Goal: Task Accomplishment & Management: Manage account settings

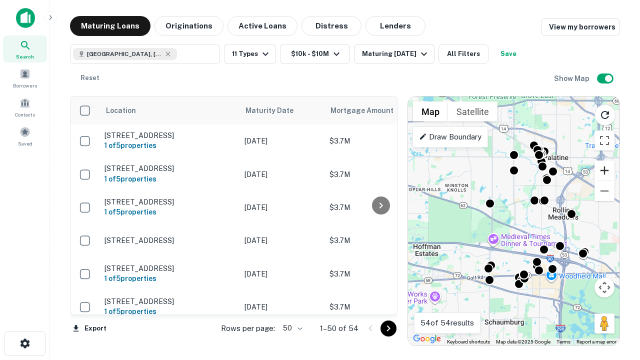
click at [604, 170] on button "Zoom in" at bounding box center [604, 170] width 20 height 20
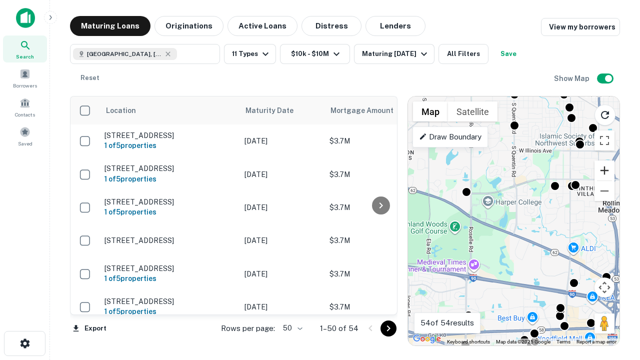
click at [604, 170] on button "Zoom in" at bounding box center [604, 170] width 20 height 20
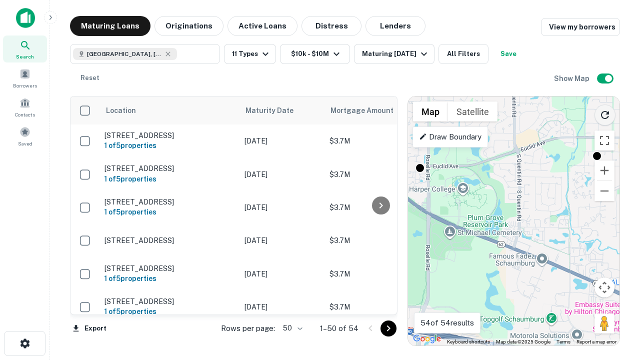
click at [605, 113] on icon "Reload search area" at bounding box center [605, 115] width 12 height 12
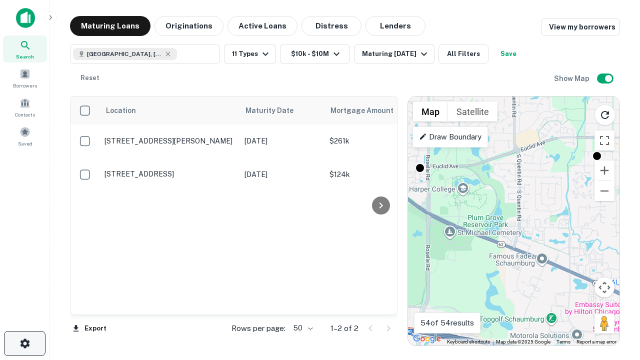
click at [24, 343] on icon "button" at bounding box center [25, 343] width 12 height 12
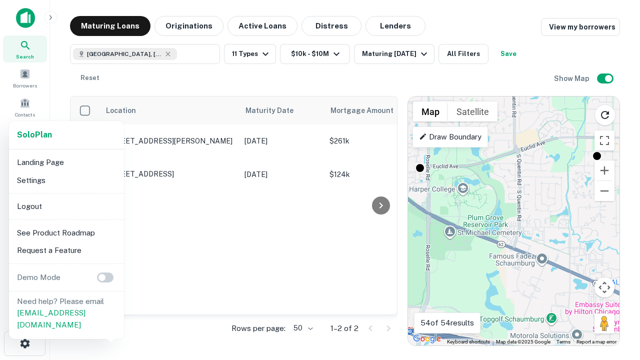
click at [66, 206] on li "Logout" at bounding box center [66, 206] width 107 height 18
